Goal: Check status: Check status

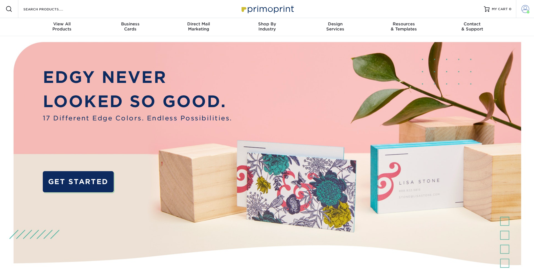
click at [528, 6] on span at bounding box center [526, 9] width 8 height 8
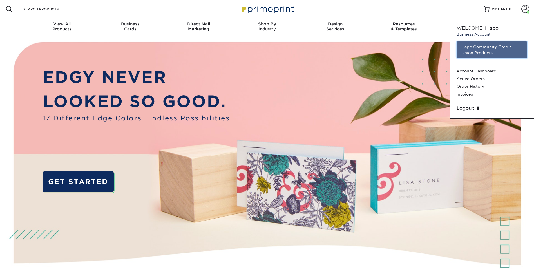
click at [492, 41] on link "Hapo Community Credit Union Products" at bounding box center [492, 49] width 71 height 17
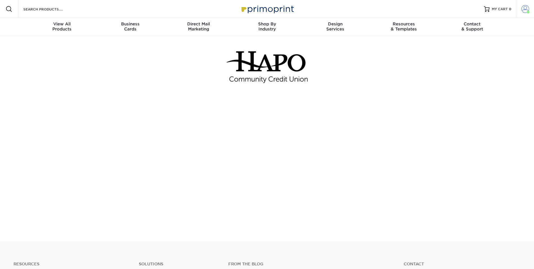
click at [523, 10] on span at bounding box center [526, 9] width 8 height 8
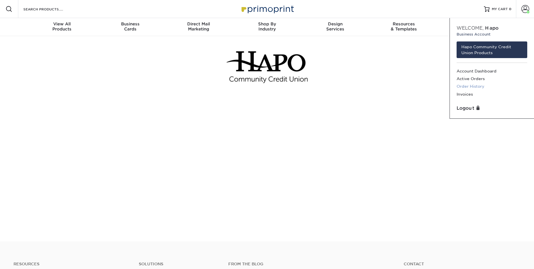
click at [475, 88] on link "Order History" at bounding box center [492, 87] width 71 height 8
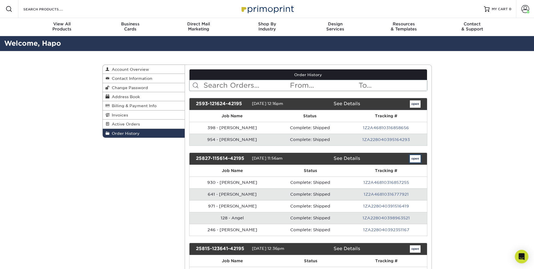
click at [418, 158] on link "open" at bounding box center [415, 158] width 11 height 7
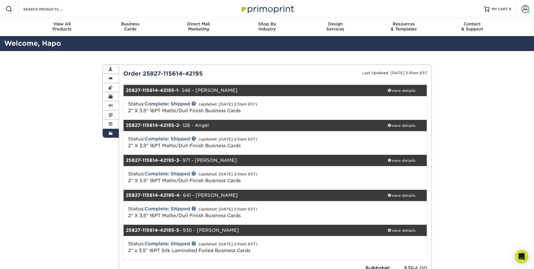
click at [110, 134] on span at bounding box center [111, 133] width 4 height 5
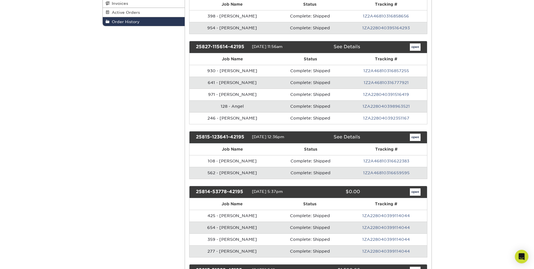
scroll to position [113, 0]
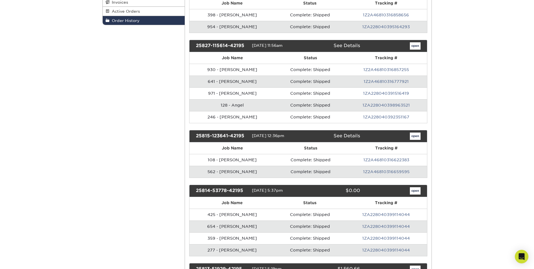
click at [389, 174] on td "1Z2A46810316659595" at bounding box center [386, 172] width 81 height 12
click at [387, 171] on link "1Z2A46810316659595" at bounding box center [386, 171] width 46 height 5
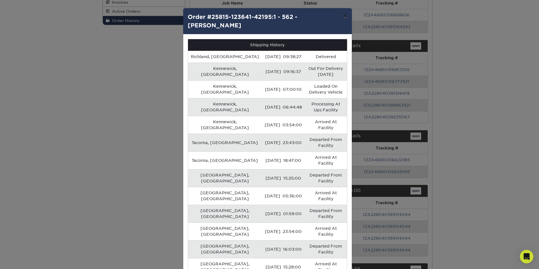
click at [343, 14] on button "×" at bounding box center [344, 16] width 13 height 16
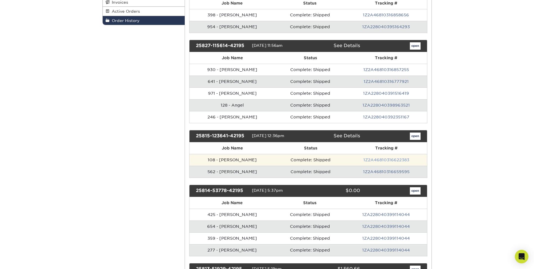
click at [392, 161] on link "1Z2A46810316622383" at bounding box center [387, 160] width 46 height 5
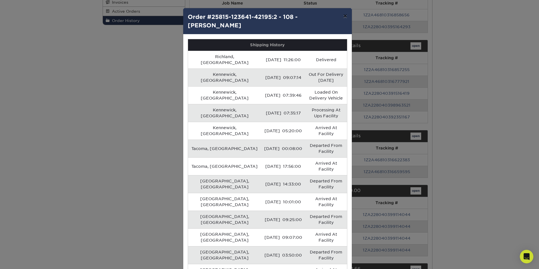
click at [343, 16] on button "×" at bounding box center [344, 16] width 13 height 16
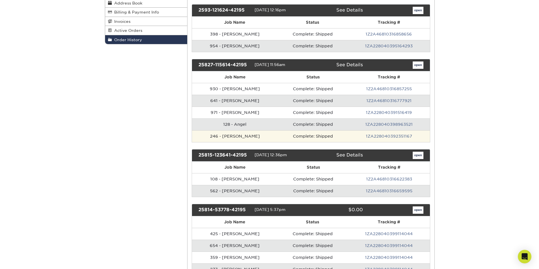
scroll to position [85, 0]
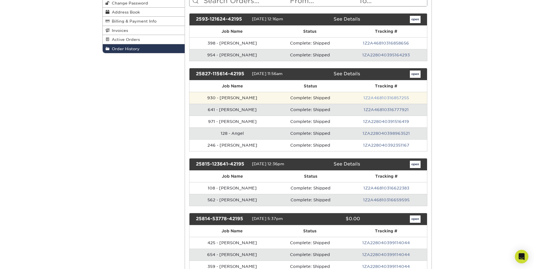
click at [383, 98] on link "1Z2A46810316857255" at bounding box center [387, 98] width 46 height 5
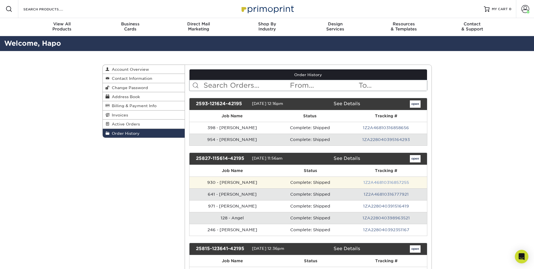
click at [389, 181] on link "1Z2A46810316857255" at bounding box center [387, 182] width 46 height 5
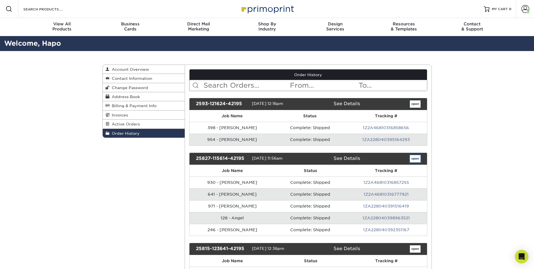
click at [416, 159] on link "open" at bounding box center [415, 158] width 11 height 7
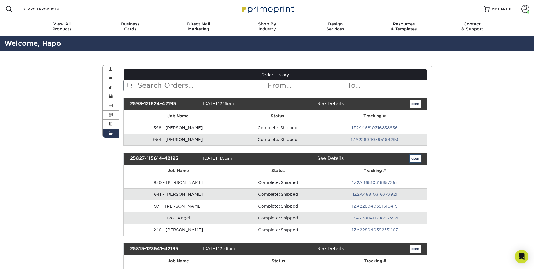
click at [416, 158] on link "open" at bounding box center [415, 158] width 11 height 7
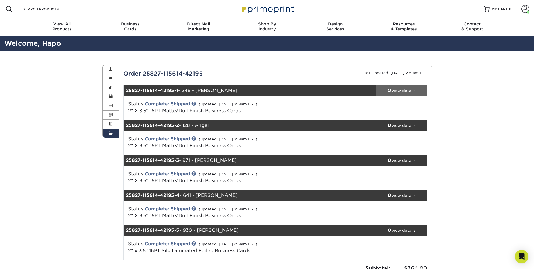
click at [403, 90] on div "view details" at bounding box center [402, 91] width 51 height 6
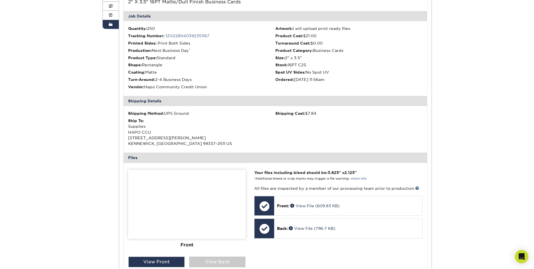
scroll to position [113, 0]
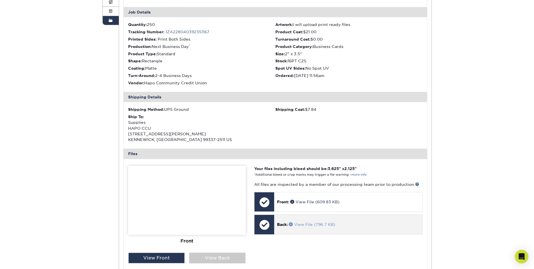
click at [305, 225] on link "View File (796.7 KB)" at bounding box center [312, 224] width 46 height 5
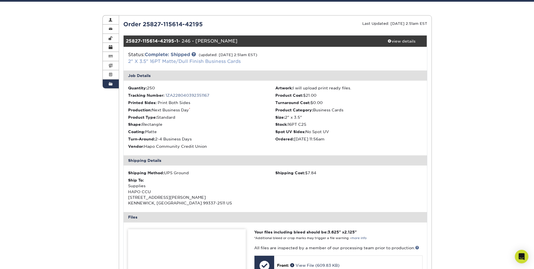
scroll to position [0, 0]
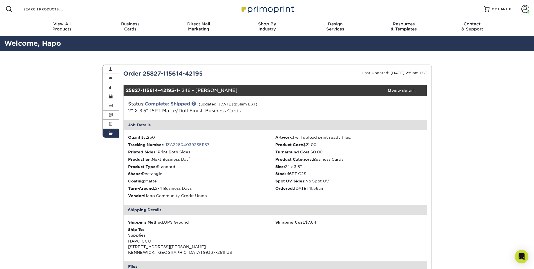
click at [112, 135] on span at bounding box center [111, 133] width 4 height 5
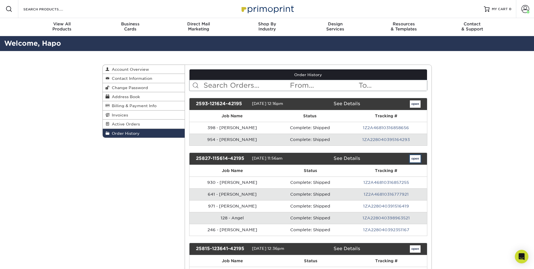
click at [414, 156] on link "open" at bounding box center [415, 158] width 11 height 7
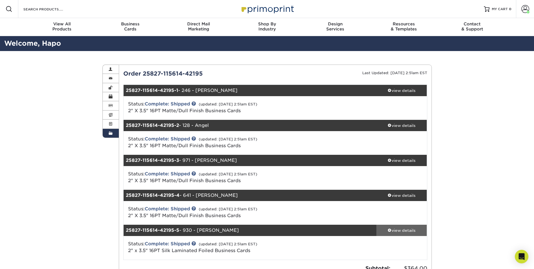
click at [408, 231] on div "view details" at bounding box center [402, 230] width 51 height 6
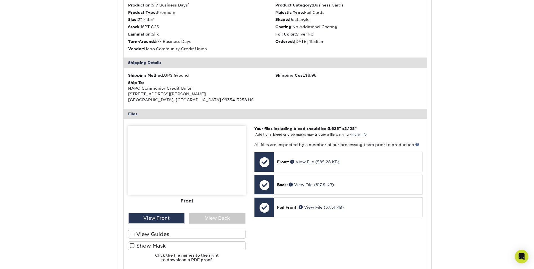
scroll to position [310, 0]
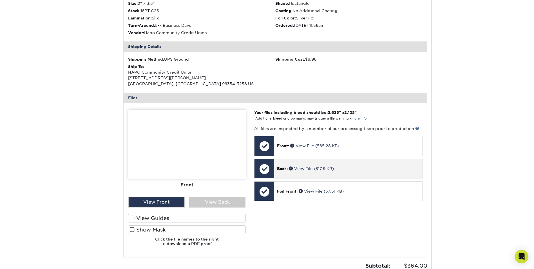
click at [267, 168] on div at bounding box center [265, 169] width 20 height 20
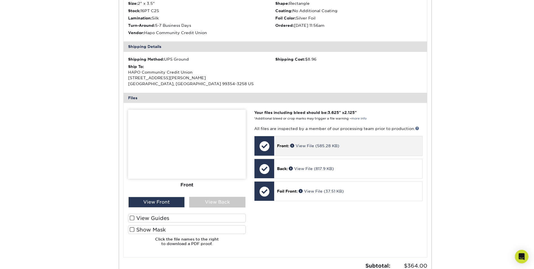
click at [265, 140] on div at bounding box center [265, 146] width 20 height 20
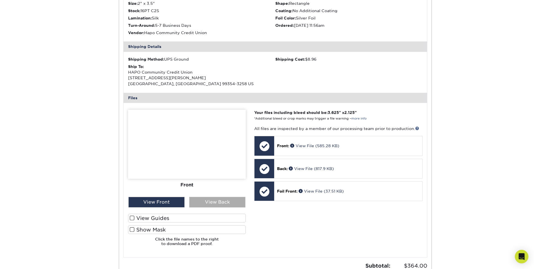
click at [224, 201] on div "View Back" at bounding box center [217, 202] width 56 height 11
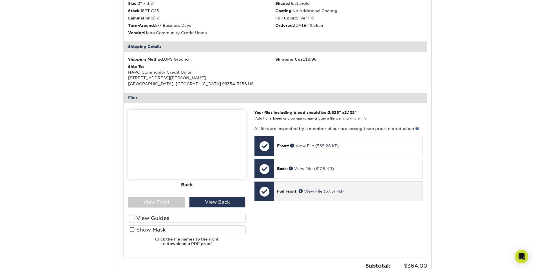
click at [268, 190] on div at bounding box center [265, 191] width 20 height 20
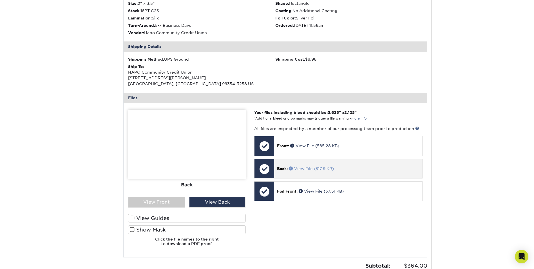
click at [316, 166] on link "View File (817.9 KB)" at bounding box center [311, 168] width 45 height 5
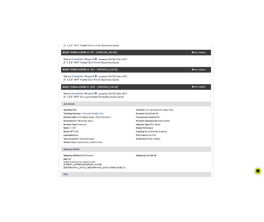
scroll to position [169, 0]
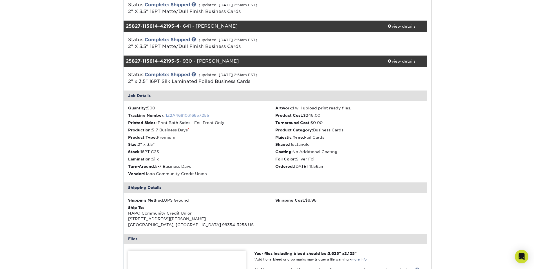
click at [185, 114] on link "1Z2A46810316857255" at bounding box center [188, 115] width 44 height 5
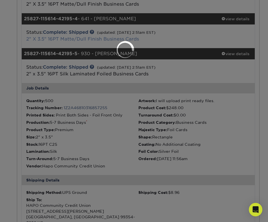
drag, startPoint x: 6, startPoint y: 58, endPoint x: 26, endPoint y: 41, distance: 26.8
click at [6, 58] on div at bounding box center [134, 111] width 268 height 222
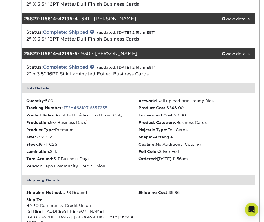
click at [6, 19] on div "Order History Account Overview Contact Information Change Password Address Book…" at bounding box center [132, 164] width 264 height 578
click at [234, 18] on div "view details" at bounding box center [235, 19] width 39 height 6
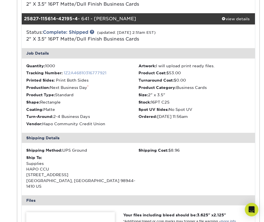
click at [84, 71] on link "1Z2A46810316777921" at bounding box center [85, 73] width 43 height 5
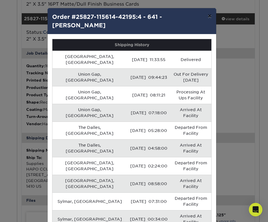
drag, startPoint x: 211, startPoint y: 16, endPoint x: 173, endPoint y: 37, distance: 43.2
click at [211, 16] on button "×" at bounding box center [209, 16] width 13 height 16
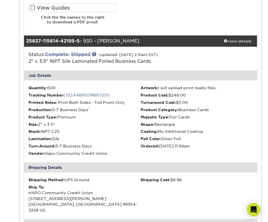
scroll to position [479, 0]
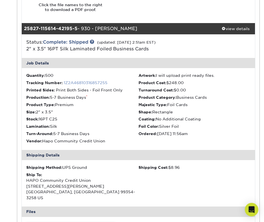
click at [79, 81] on link "1Z2A46810316857255" at bounding box center [86, 83] width 44 height 5
